Goal: Task Accomplishment & Management: Use online tool/utility

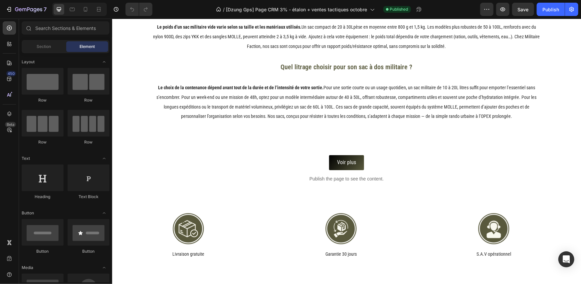
scroll to position [1634, 0]
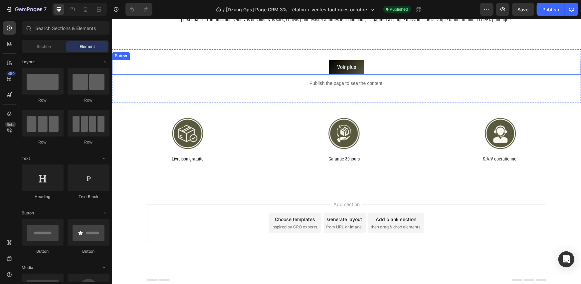
click at [322, 67] on div "Voir plus Button" at bounding box center [346, 67] width 469 height 15
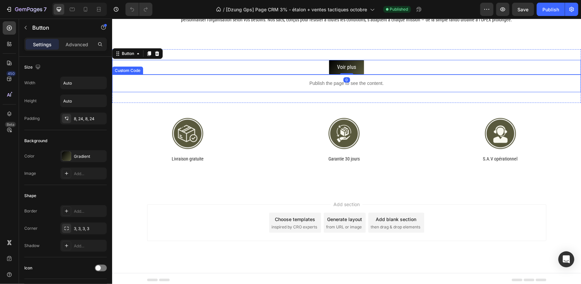
click at [309, 80] on p "Publish the page to see the content." at bounding box center [346, 83] width 469 height 7
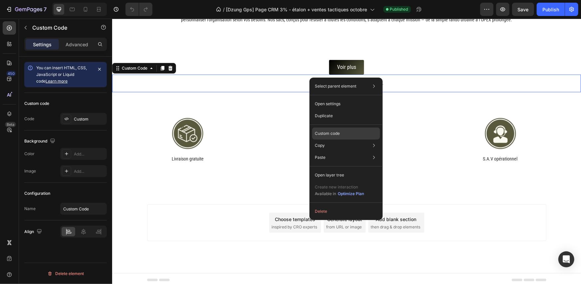
click at [328, 128] on div "Custom code" at bounding box center [346, 133] width 68 height 12
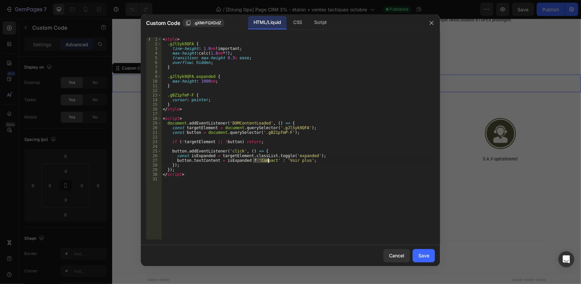
drag, startPoint x: 254, startPoint y: 160, endPoint x: 268, endPoint y: 161, distance: 13.7
click at [268, 161] on div "< style > .gJlSyk9QFA { line-height : 1.8 em !important ; max-height : calc( 1.…" at bounding box center [298, 143] width 274 height 212
click at [255, 156] on div "< style > .gJlSyk9QFA { line-height : 1.8 em !important ; max-height : calc( 1.…" at bounding box center [298, 143] width 274 height 212
drag, startPoint x: 280, startPoint y: 160, endPoint x: 299, endPoint y: 160, distance: 19.3
click at [299, 160] on div "< style > .gJlSyk9QFA { line-height : 1.8 em !important ; max-height : calc( 1.…" at bounding box center [298, 143] width 274 height 212
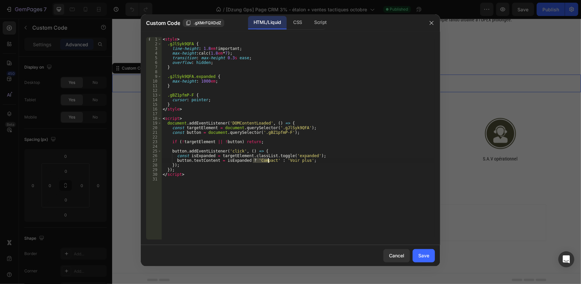
drag, startPoint x: 253, startPoint y: 159, endPoint x: 268, endPoint y: 160, distance: 15.3
click at [268, 160] on div "< style > .gJlSyk9QFA { line-height : 1.8 em !important ; max-height : calc( 1.…" at bounding box center [298, 143] width 274 height 212
paste textarea "Voir plus"
type textarea "button.textContent = isExpanded ? 'Voir plus' : 'Voir plus';"
click at [278, 160] on div "< style > .gJlSyk9QFA { line-height : 1.8 em !important ; max-height : calc( 1.…" at bounding box center [298, 143] width 274 height 212
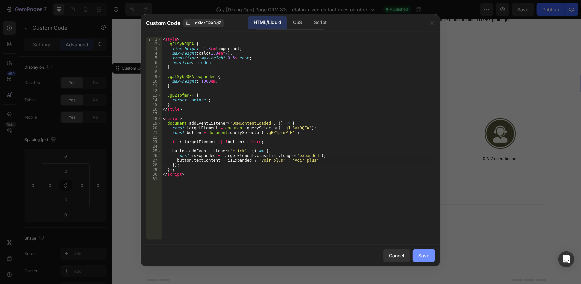
click at [418, 256] on div "Save" at bounding box center [423, 255] width 11 height 7
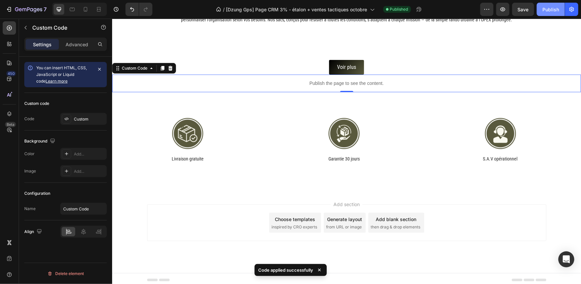
click at [543, 12] on div "Publish" at bounding box center [551, 9] width 17 height 7
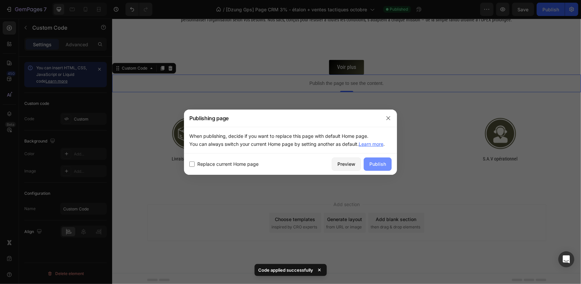
click at [378, 162] on div "Publish" at bounding box center [377, 163] width 17 height 7
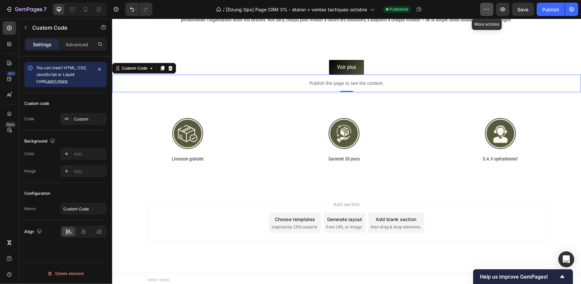
click at [486, 10] on icon "button" at bounding box center [487, 9] width 7 height 7
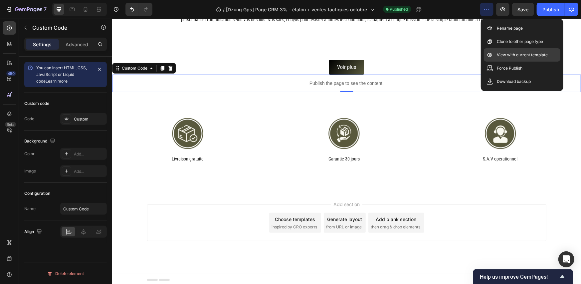
click at [506, 57] on p "View with current template" at bounding box center [522, 55] width 51 height 7
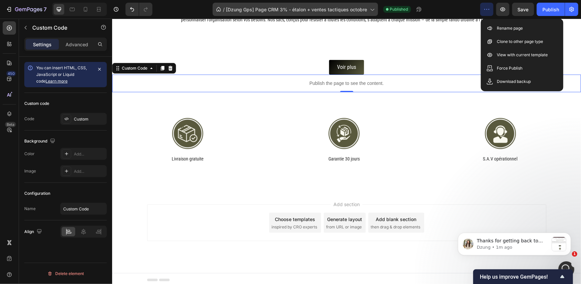
scroll to position [0, 0]
